Goal: Check status: Check status

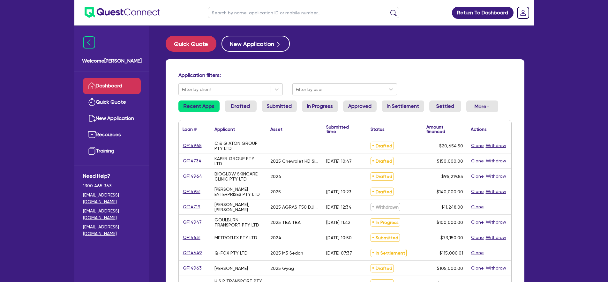
click at [338, 13] on input "text" at bounding box center [304, 12] width 192 height 11
type input "14643"
click at [389, 10] on button "submit" at bounding box center [394, 14] width 10 height 9
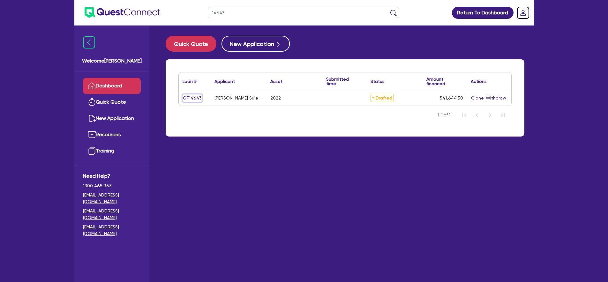
click at [189, 98] on link "QF14643" at bounding box center [192, 98] width 19 height 7
select select "CARS_AND_LIGHT_TRUCKS"
select select "PASSENGER_VEHICLES"
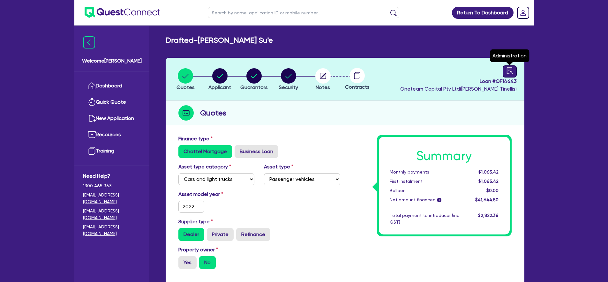
click at [510, 69] on icon "audit" at bounding box center [509, 70] width 7 height 7
select select "DRAFTED_NEW"
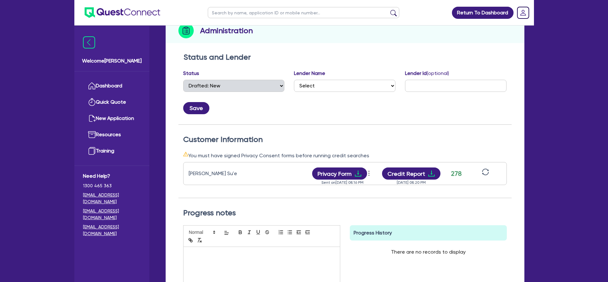
scroll to position [87, 0]
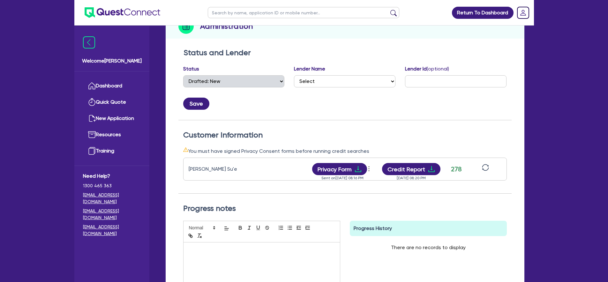
click at [378, 125] on div "Customer Information You must have signed Privacy Consent forms before running …" at bounding box center [345, 157] width 333 height 74
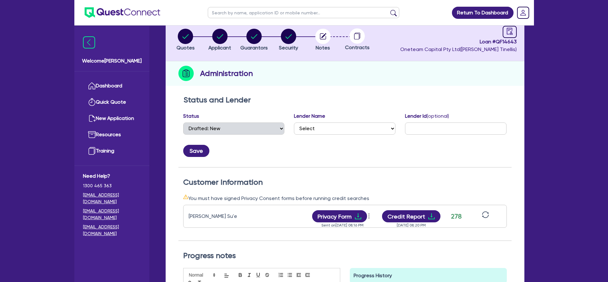
scroll to position [0, 0]
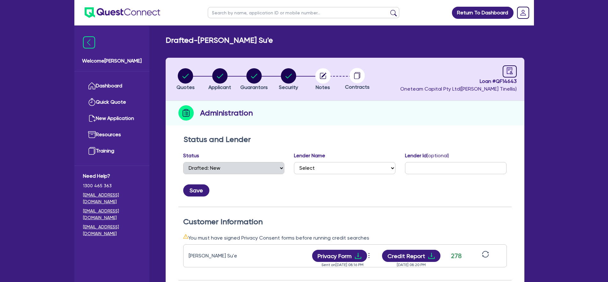
click at [390, 119] on div "Administration" at bounding box center [345, 113] width 359 height 25
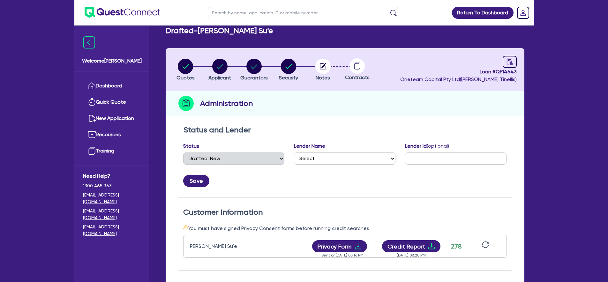
scroll to position [10, 0]
